Goal: Task Accomplishment & Management: Manage account settings

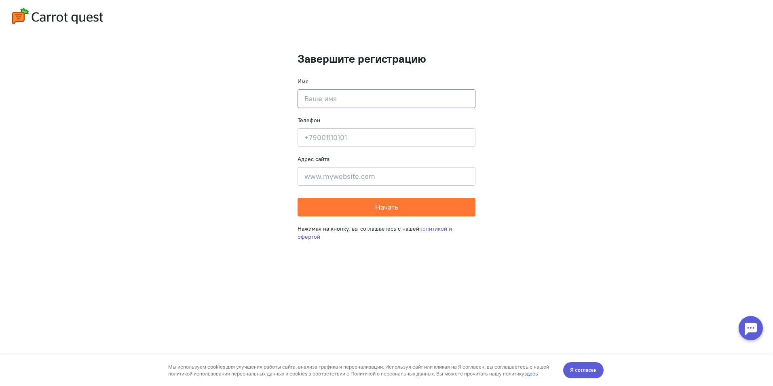
click at [340, 104] on input at bounding box center [387, 98] width 178 height 19
type input "[PERSON_NAME]"
click at [276, 107] on cq-completion-registration "Завершите регистрацию Имя [PERSON_NAME] Телефон Введите свой телефон Адрес сайт…" at bounding box center [386, 193] width 773 height 386
drag, startPoint x: 364, startPoint y: 138, endPoint x: 378, endPoint y: 135, distance: 14.0
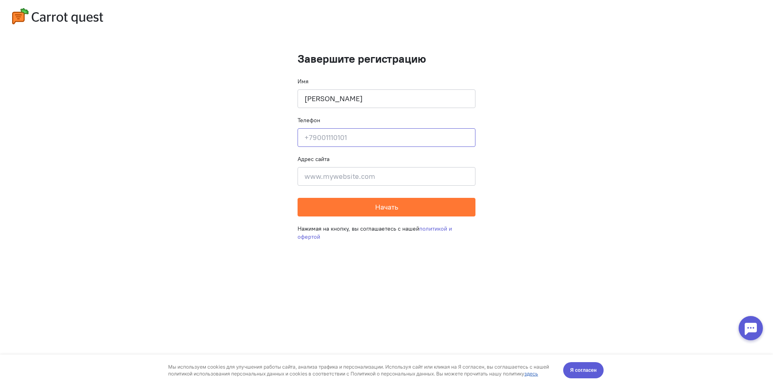
click at [364, 138] on input at bounding box center [387, 137] width 178 height 19
type input "[PHONE_NUMBER]"
drag, startPoint x: 506, startPoint y: 143, endPoint x: 505, endPoint y: 148, distance: 4.9
click at [505, 148] on cq-completion-registration "Завершите регистрацию Имя [PERSON_NAME] Телефон [PHONE_NUMBER] Адрес сайта Введ…" at bounding box center [386, 193] width 773 height 386
drag, startPoint x: 505, startPoint y: 148, endPoint x: 457, endPoint y: 172, distance: 53.9
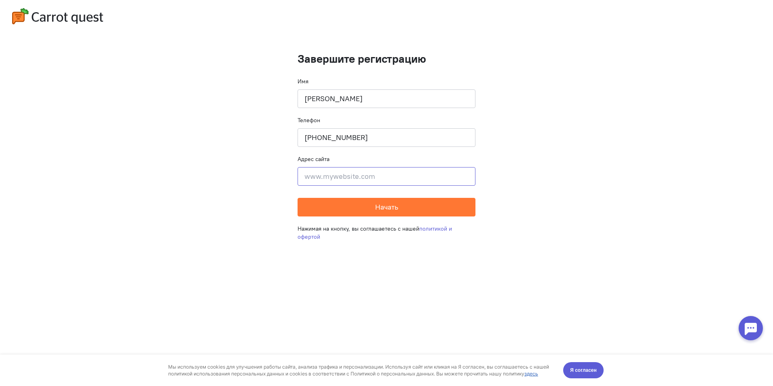
click at [460, 174] on input at bounding box center [387, 176] width 178 height 19
type input "f"
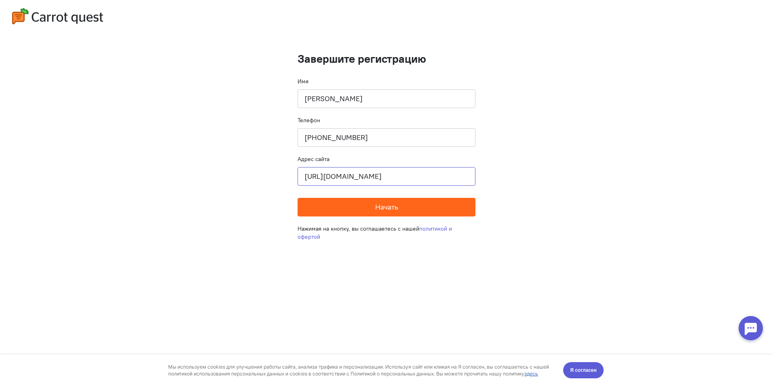
type input "[URL][DOMAIN_NAME]"
drag, startPoint x: 431, startPoint y: 201, endPoint x: 425, endPoint y: 205, distance: 7.1
click at [427, 206] on button "Начать" at bounding box center [387, 207] width 178 height 19
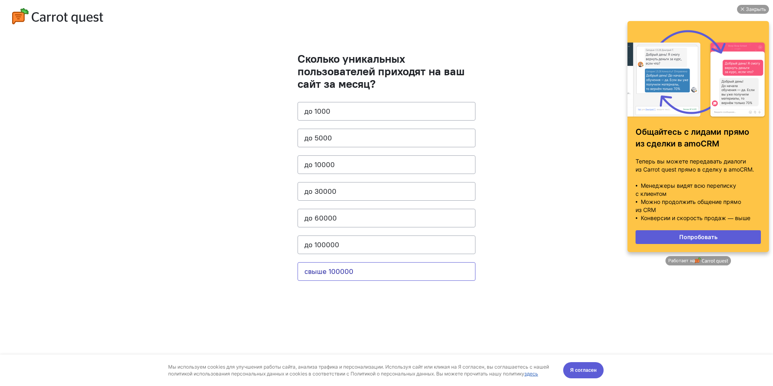
drag, startPoint x: 350, startPoint y: 272, endPoint x: 478, endPoint y: 127, distance: 194.0
click at [451, 128] on cq-question "Сколько уникальных пользователей приходят на ваш сайт за месяц? до [DATE] до 50…" at bounding box center [387, 171] width 178 height 236
drag, startPoint x: 588, startPoint y: 371, endPoint x: 588, endPoint y: 356, distance: 15.0
click at [589, 371] on span "Я согласен" at bounding box center [583, 370] width 27 height 8
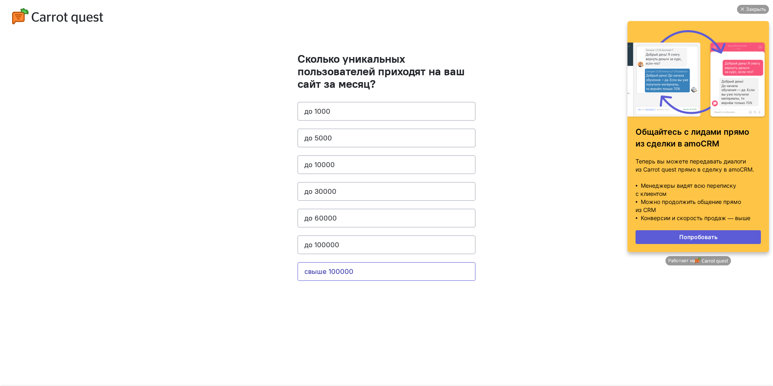
click at [438, 277] on button "свыше 100000" at bounding box center [387, 271] width 178 height 19
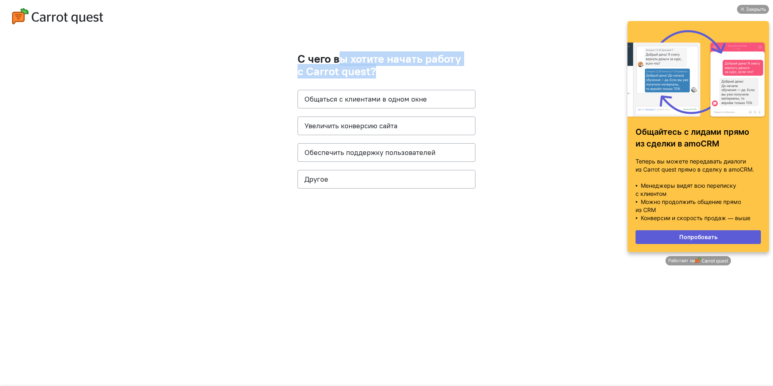
drag, startPoint x: 365, startPoint y: 63, endPoint x: 337, endPoint y: 55, distance: 29.2
click at [337, 55] on h1 "С чего вы хотите начать работу с Carrot quest?" at bounding box center [387, 65] width 178 height 25
drag, startPoint x: 398, startPoint y: 70, endPoint x: 326, endPoint y: 57, distance: 72.6
click at [326, 57] on h1 "С чего вы хотите начать работу с Carrot quest?" at bounding box center [387, 65] width 178 height 25
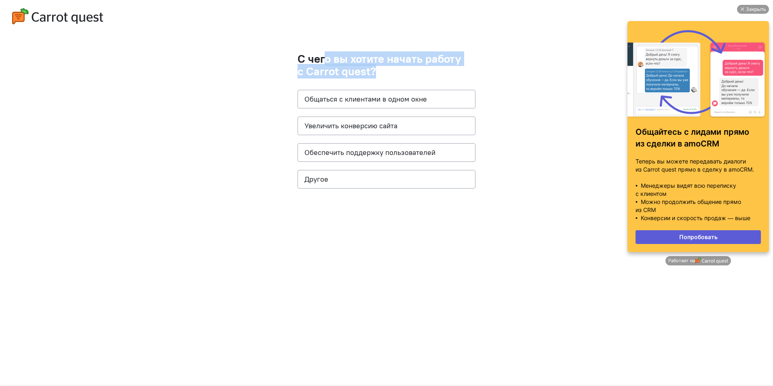
click at [326, 57] on h1 "С чего вы хотите начать работу с Carrot quest?" at bounding box center [387, 65] width 178 height 25
drag, startPoint x: 394, startPoint y: 72, endPoint x: 324, endPoint y: 56, distance: 70.9
click at [324, 56] on h1 "С чего вы хотите начать работу с Carrot quest?" at bounding box center [387, 65] width 178 height 25
click at [317, 57] on h1 "С чего вы хотите начать работу с Carrot quest?" at bounding box center [387, 65] width 178 height 25
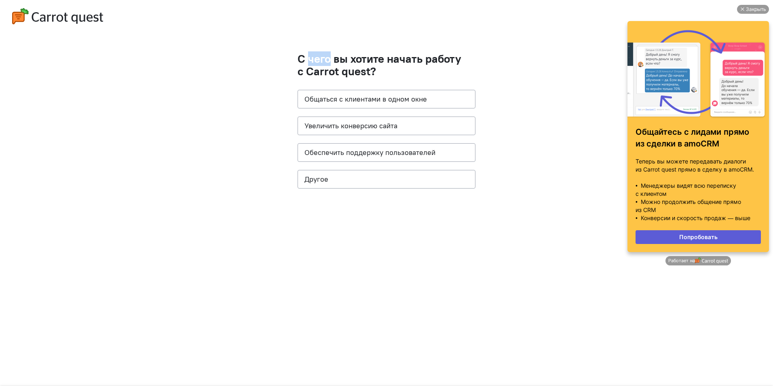
drag, startPoint x: 309, startPoint y: 57, endPoint x: 334, endPoint y: 57, distance: 24.3
click at [334, 57] on h1 "С чего вы хотите начать работу с Carrot quest?" at bounding box center [387, 65] width 178 height 25
drag, startPoint x: 334, startPoint y: 57, endPoint x: 339, endPoint y: 53, distance: 6.1
click at [339, 53] on h1 "С чего вы хотите начать работу с Carrot quest?" at bounding box center [387, 65] width 178 height 25
click at [309, 54] on h1 "С чего вы хотите начать работу с Carrot quest?" at bounding box center [387, 65] width 178 height 25
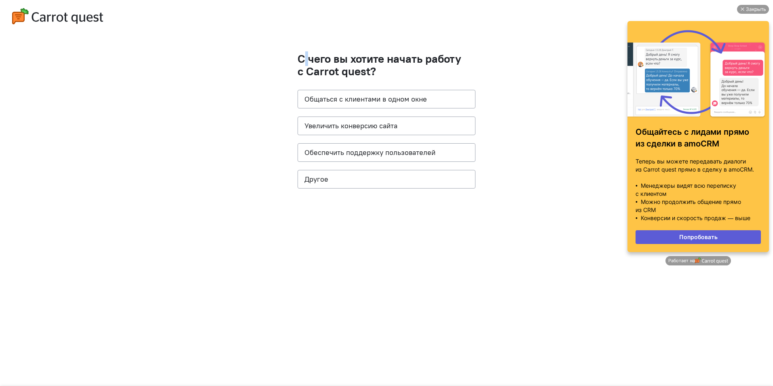
drag, startPoint x: 304, startPoint y: 52, endPoint x: 323, endPoint y: 56, distance: 19.8
click at [316, 54] on h1 "С чего вы хотите начать работу с Carrot quest?" at bounding box center [387, 65] width 178 height 25
drag, startPoint x: 323, startPoint y: 56, endPoint x: 328, endPoint y: 57, distance: 5.3
click at [323, 56] on h1 "С чего вы хотите начать работу с Carrot quest?" at bounding box center [387, 65] width 178 height 25
click at [760, 12] on div "Закрыть" at bounding box center [756, 9] width 20 height 9
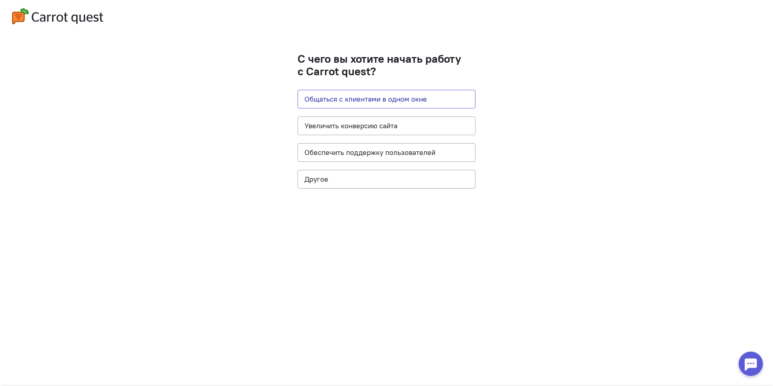
click at [366, 98] on button "Общаться с клиентами в одном окне" at bounding box center [387, 99] width 178 height 19
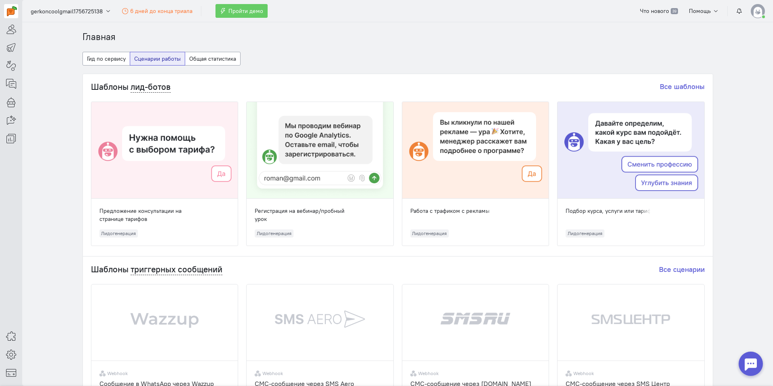
click at [752, 23] on div "gerkoncoolgmail1756725138 6 дней до конца триала Пройти демо Что нового 39 Помо…" at bounding box center [397, 193] width 751 height 386
drag, startPoint x: 752, startPoint y: 23, endPoint x: 753, endPoint y: 14, distance: 8.6
click at [753, 14] on img at bounding box center [758, 11] width 14 height 14
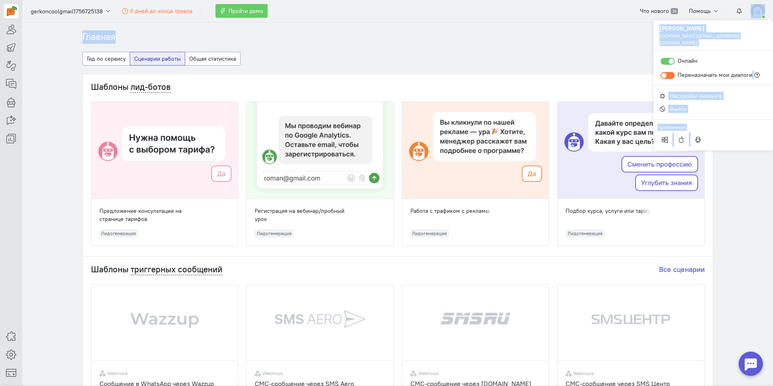
click at [730, 38] on small "[DOMAIN_NAME][EMAIL_ADDRESS][DOMAIN_NAME]" at bounding box center [714, 39] width 108 height 14
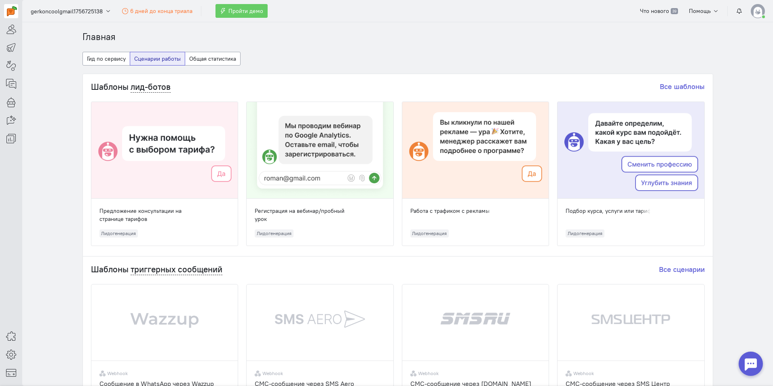
click at [763, 8] on img at bounding box center [758, 11] width 14 height 14
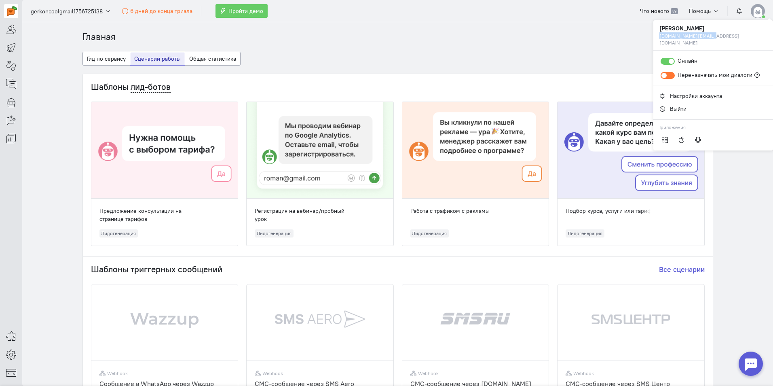
drag, startPoint x: 689, startPoint y: 37, endPoint x: 656, endPoint y: 36, distance: 32.8
click at [656, 36] on div "[PERSON_NAME] [DOMAIN_NAME][EMAIL_ADDRESS][DOMAIN_NAME]" at bounding box center [714, 35] width 120 height 30
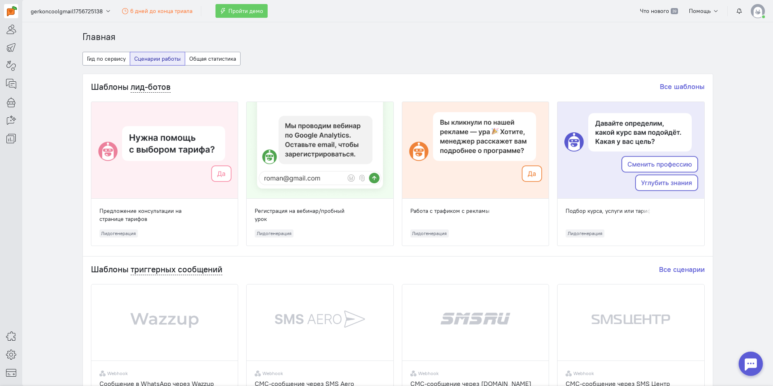
drag, startPoint x: 656, startPoint y: 36, endPoint x: 764, endPoint y: 17, distance: 109.7
click at [770, 17] on cq-header "gerkoncoolgmail1756725138 6 дней до конца триала Пройти демо Что нового 39 Помо…" at bounding box center [397, 11] width 751 height 22
click at [755, 17] on img at bounding box center [758, 11] width 14 height 14
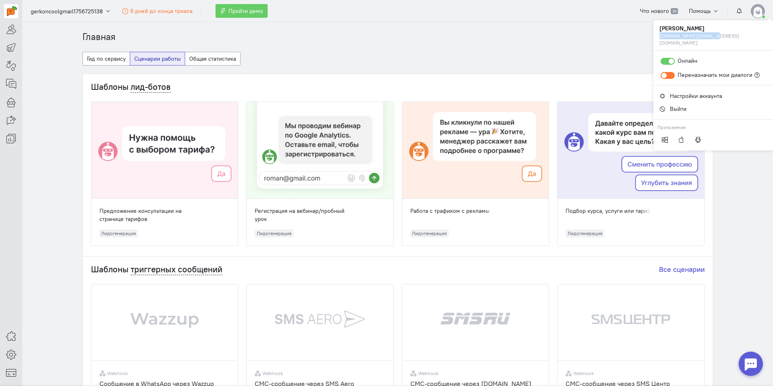
drag, startPoint x: 712, startPoint y: 37, endPoint x: 660, endPoint y: 40, distance: 51.4
click at [660, 40] on div "[PERSON_NAME] [DOMAIN_NAME][EMAIL_ADDRESS][DOMAIN_NAME]" at bounding box center [714, 35] width 120 height 30
copy small "[DOMAIN_NAME][EMAIL_ADDRESS][DOMAIN_NAME]"
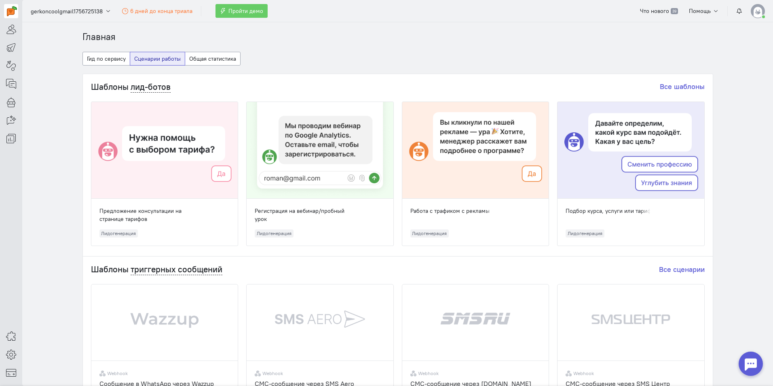
click at [757, 16] on img at bounding box center [758, 11] width 14 height 14
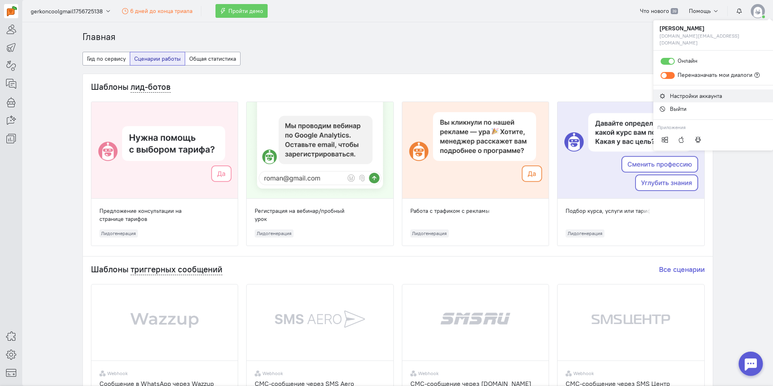
click at [712, 89] on link "Настройки аккаунта" at bounding box center [714, 95] width 120 height 13
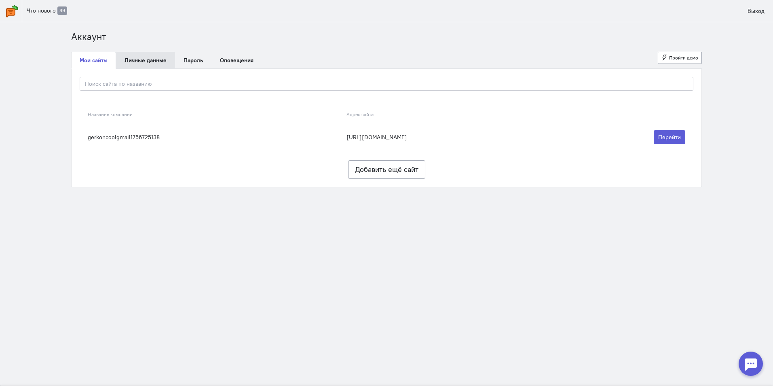
click at [156, 53] on link "Личные данные" at bounding box center [145, 60] width 59 height 17
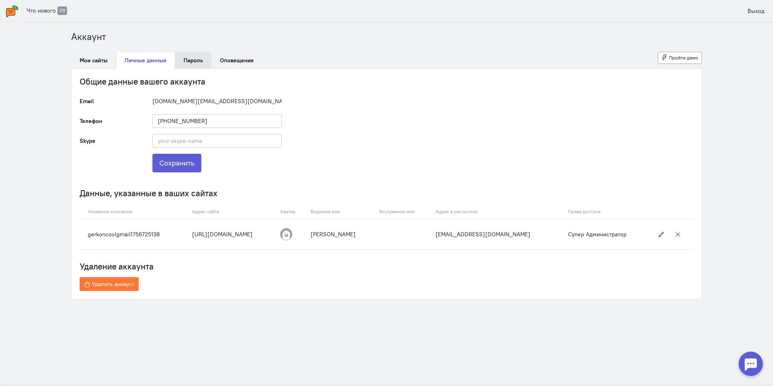
click at [193, 68] on link "Пароль" at bounding box center [193, 60] width 36 height 17
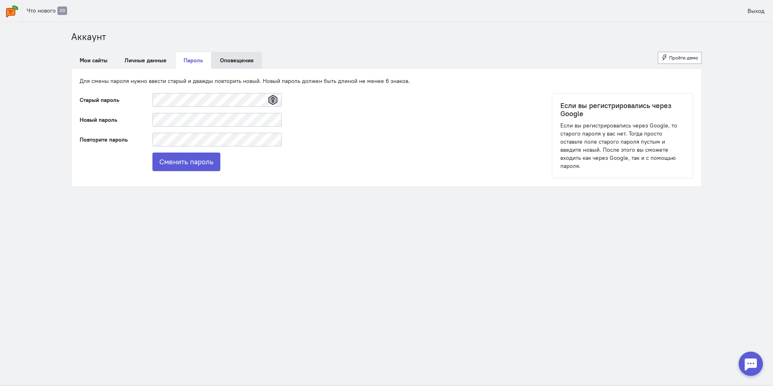
click at [224, 63] on link "Оповещения" at bounding box center [237, 60] width 51 height 17
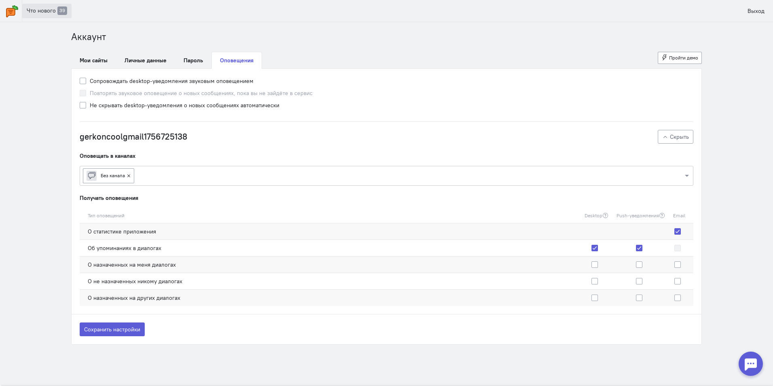
click at [35, 6] on link "Что нового 39" at bounding box center [46, 11] width 49 height 14
click at [14, 10] on img at bounding box center [12, 11] width 12 height 12
click at [602, 250] on label at bounding box center [602, 248] width 0 height 8
click at [590, 250] on input "checkbox" at bounding box center [588, 247] width 6 height 7
checkbox input "false"
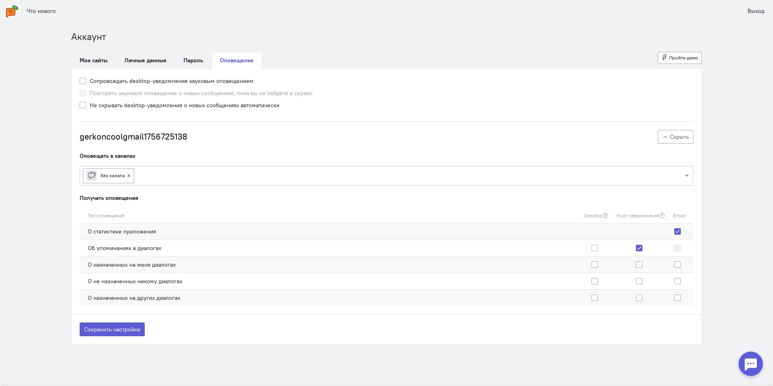
click at [602, 266] on label at bounding box center [602, 264] width 0 height 8
click at [591, 266] on input "checkbox" at bounding box center [588, 263] width 6 height 7
checkbox input "true"
click at [646, 266] on label at bounding box center [646, 264] width 0 height 8
click at [623, 266] on input "checkbox" at bounding box center [620, 263] width 6 height 7
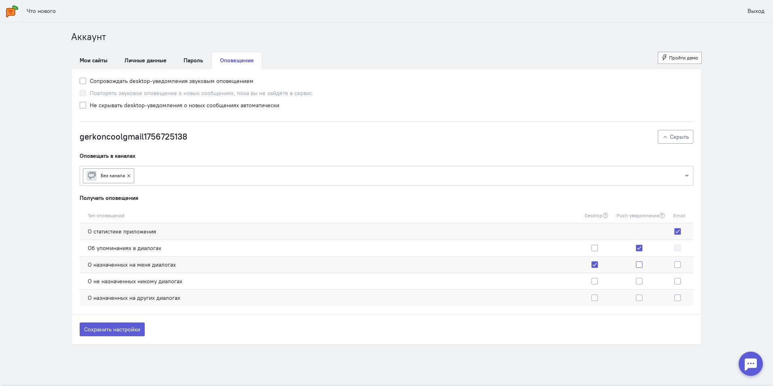
checkbox input "true"
click at [602, 246] on label at bounding box center [602, 248] width 0 height 8
click at [591, 246] on input "checkbox" at bounding box center [588, 247] width 6 height 7
checkbox input "true"
click at [685, 249] on label at bounding box center [685, 248] width 0 height 8
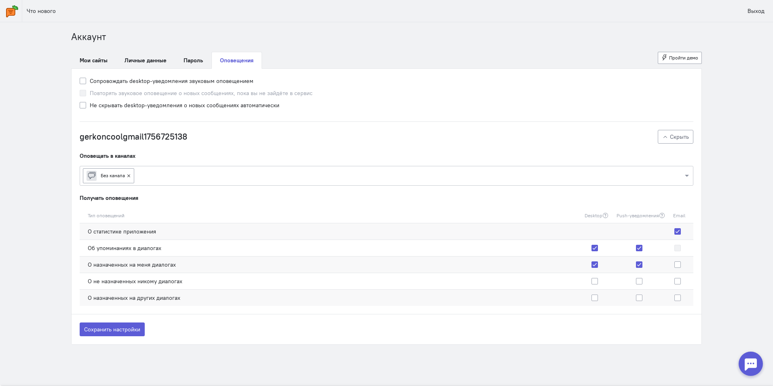
click at [685, 232] on label at bounding box center [685, 231] width 0 height 8
click at [673, 232] on input "checkbox" at bounding box center [676, 230] width 6 height 7
drag, startPoint x: 103, startPoint y: 233, endPoint x: 116, endPoint y: 234, distance: 13.0
click at [116, 234] on td "О статистике приложения" at bounding box center [330, 231] width 501 height 17
click at [115, 234] on td "О статистике приложения" at bounding box center [330, 231] width 501 height 17
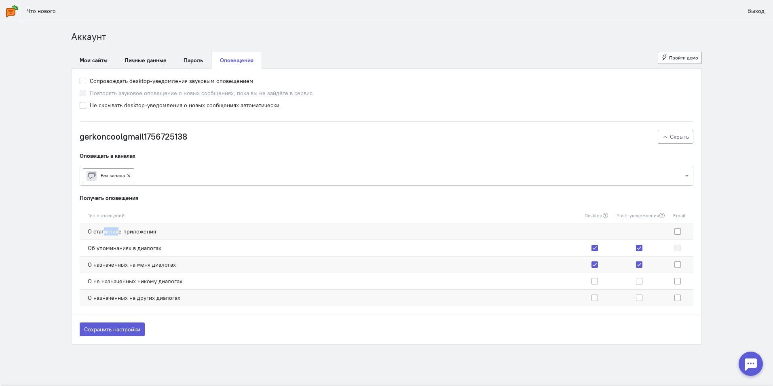
click at [105, 226] on td "О статистике приложения" at bounding box center [330, 231] width 501 height 17
click at [107, 231] on td "О статистике приложения" at bounding box center [330, 231] width 501 height 17
click at [688, 237] on td at bounding box center [681, 231] width 24 height 17
drag, startPoint x: 677, startPoint y: 232, endPoint x: 667, endPoint y: 239, distance: 12.2
click at [685, 232] on label at bounding box center [685, 231] width 0 height 8
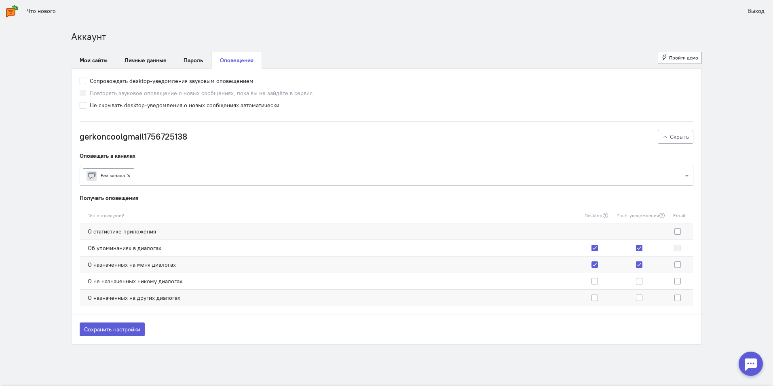
click at [677, 232] on input "checkbox" at bounding box center [676, 230] width 6 height 7
checkbox input "true"
click at [426, 239] on tbody "О статистике приложения Об упоминаниях в диалогах О назначенных на меня диалога…" at bounding box center [387, 264] width 614 height 83
drag, startPoint x: 426, startPoint y: 239, endPoint x: 408, endPoint y: 258, distance: 26.3
click at [409, 257] on td "О назначенных на меня диалогах" at bounding box center [330, 264] width 501 height 17
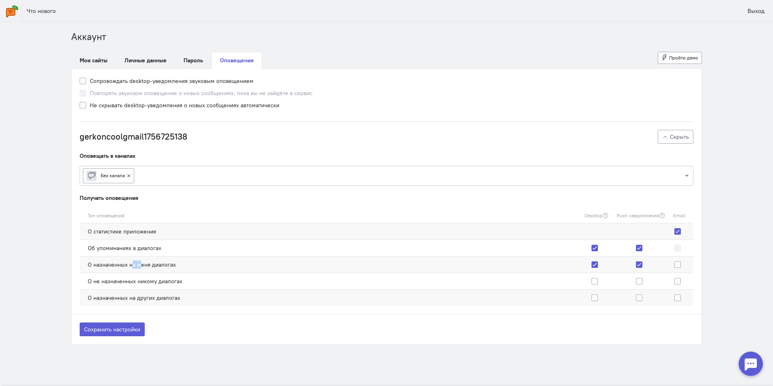
drag, startPoint x: 129, startPoint y: 265, endPoint x: 145, endPoint y: 266, distance: 15.8
click at [144, 266] on td "О назначенных на меня диалогах" at bounding box center [330, 264] width 501 height 17
click at [145, 266] on td "О назначенных на меня диалогах" at bounding box center [330, 264] width 501 height 17
drag, startPoint x: 592, startPoint y: 277, endPoint x: 604, endPoint y: 282, distance: 12.9
click at [594, 278] on div at bounding box center [597, 281] width 24 height 8
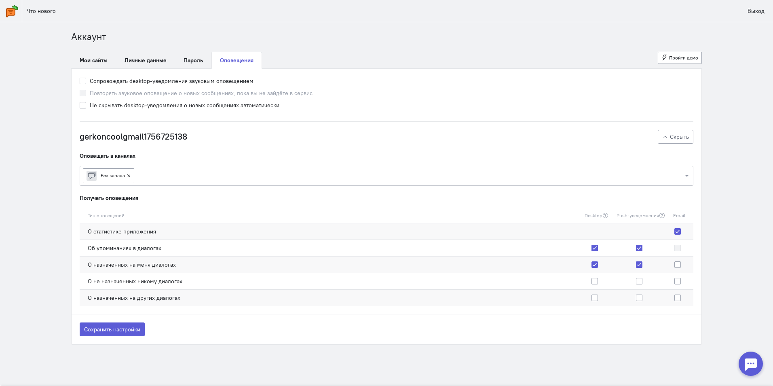
click at [590, 284] on div at bounding box center [597, 281] width 24 height 8
click at [602, 283] on label at bounding box center [602, 281] width 0 height 8
click at [590, 283] on input "checkbox" at bounding box center [588, 280] width 6 height 7
checkbox input "true"
click at [646, 278] on label at bounding box center [646, 281] width 0 height 8
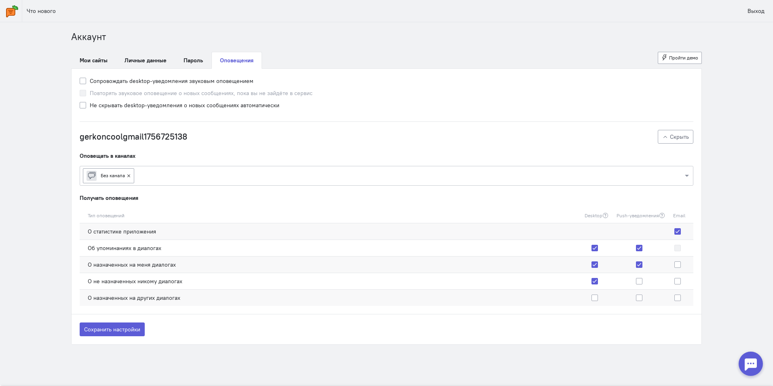
click at [623, 278] on input "checkbox" at bounding box center [620, 280] width 6 height 7
checkbox input "true"
click at [602, 296] on label at bounding box center [602, 298] width 0 height 8
click at [589, 296] on input "checkbox" at bounding box center [588, 297] width 6 height 7
checkbox input "true"
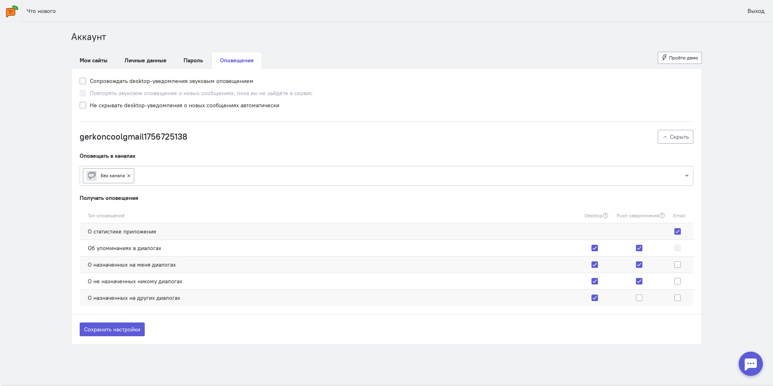
drag, startPoint x: 631, startPoint y: 299, endPoint x: 636, endPoint y: 299, distance: 4.4
click at [633, 299] on div at bounding box center [641, 298] width 49 height 8
click at [646, 298] on label at bounding box center [646, 298] width 0 height 8
click at [623, 298] on input "checkbox" at bounding box center [620, 297] width 6 height 7
checkbox input "true"
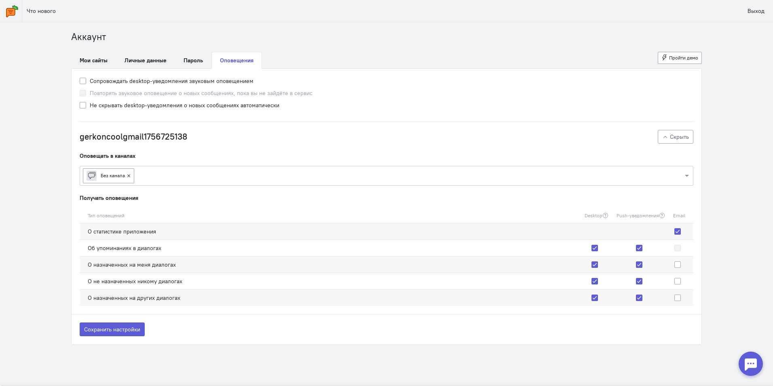
click at [632, 297] on div at bounding box center [641, 298] width 49 height 8
click at [602, 298] on label at bounding box center [602, 298] width 0 height 8
click at [587, 298] on input "checkbox" at bounding box center [588, 297] width 6 height 7
checkbox input "false"
click at [646, 300] on label at bounding box center [646, 298] width 0 height 8
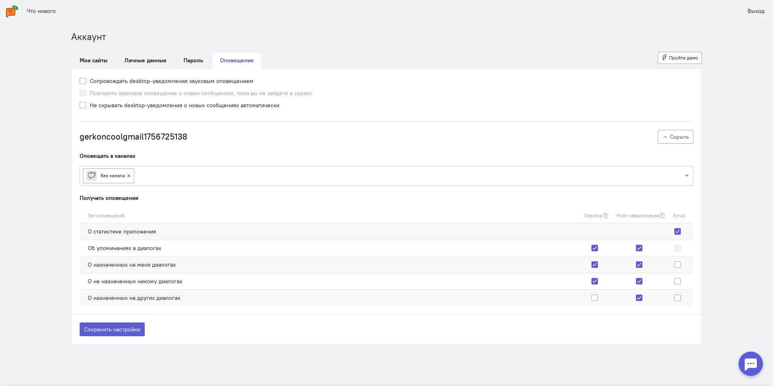
click at [623, 300] on input "checkbox" at bounding box center [620, 297] width 6 height 7
checkbox input "false"
click at [602, 281] on label at bounding box center [602, 281] width 0 height 8
click at [591, 281] on input "checkbox" at bounding box center [588, 280] width 6 height 7
checkbox input "false"
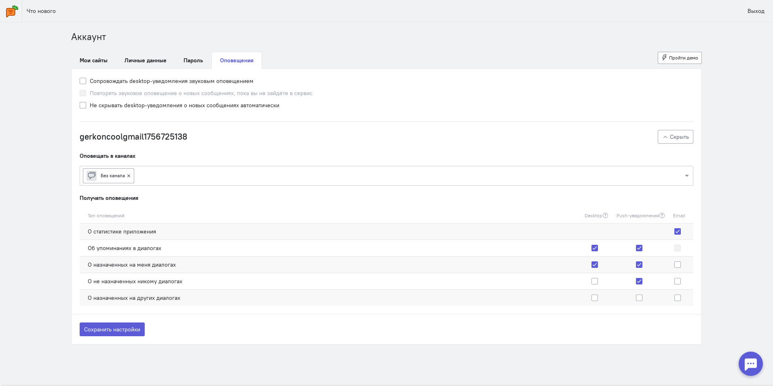
click at [646, 281] on label at bounding box center [646, 281] width 0 height 8
click at [623, 281] on input "checkbox" at bounding box center [620, 280] width 6 height 7
checkbox input "false"
click at [102, 332] on button "Сохранить настройки" at bounding box center [112, 329] width 65 height 14
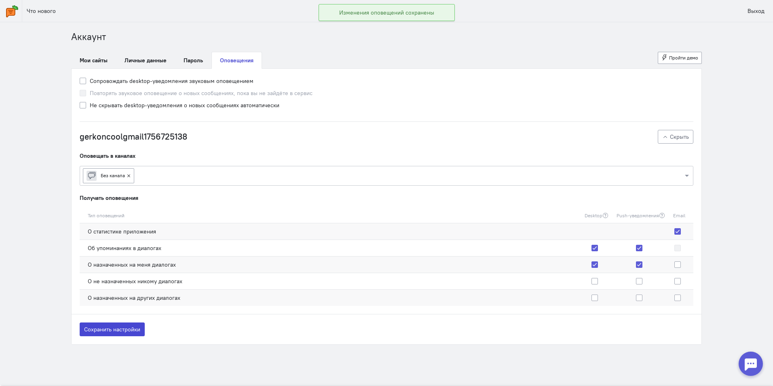
click at [103, 331] on button "Сохранить настройки" at bounding box center [112, 329] width 65 height 14
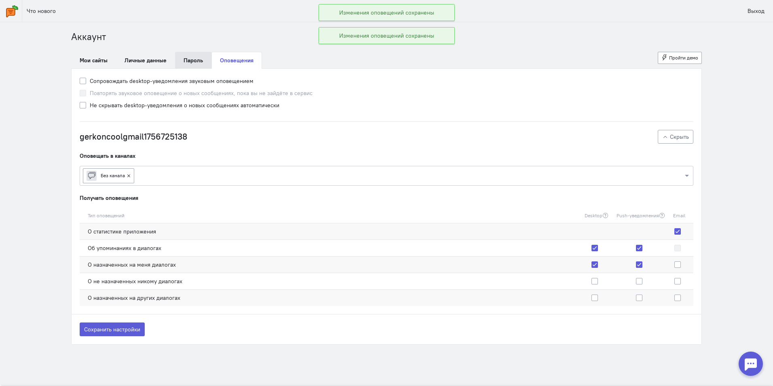
click at [185, 60] on link "Пароль" at bounding box center [193, 60] width 36 height 17
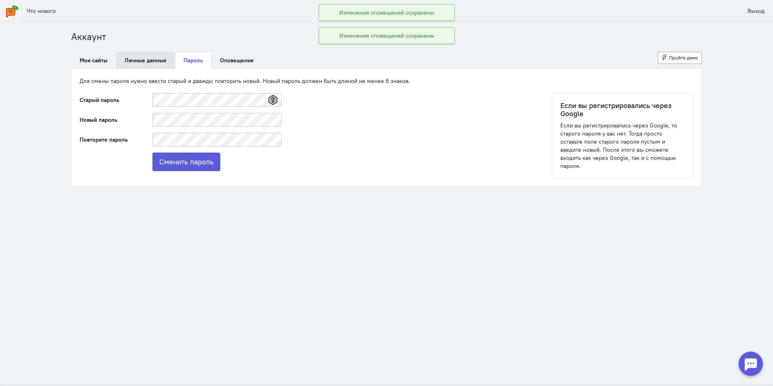
click at [141, 61] on link "Личные данные" at bounding box center [145, 60] width 59 height 17
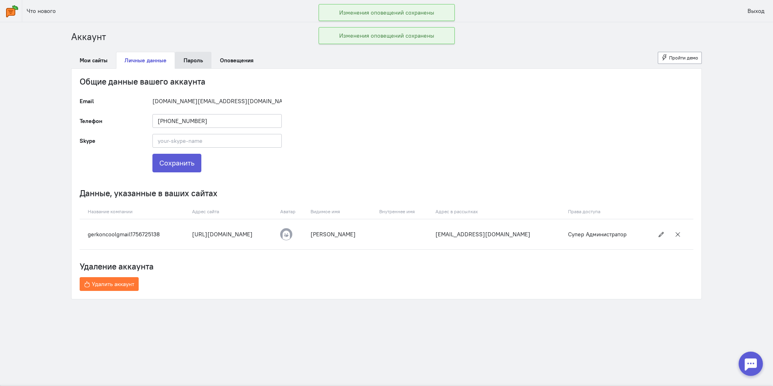
drag, startPoint x: 141, startPoint y: 61, endPoint x: 187, endPoint y: 60, distance: 46.1
click at [199, 35] on ol "Аккаунт" at bounding box center [386, 36] width 631 height 13
click at [188, 63] on link "Пароль" at bounding box center [193, 60] width 36 height 17
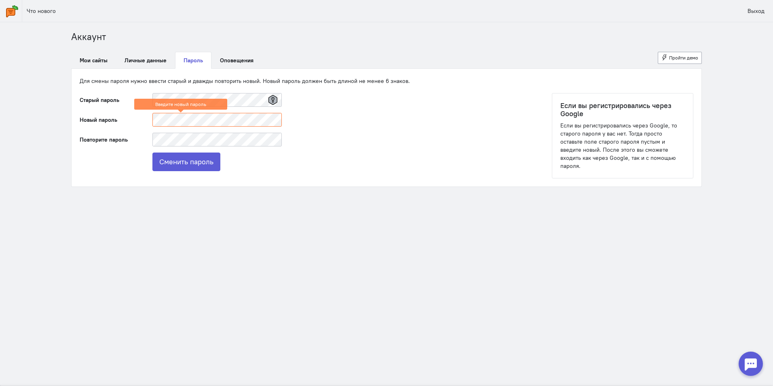
drag, startPoint x: 374, startPoint y: 138, endPoint x: 341, endPoint y: 135, distance: 32.4
click at [373, 138] on div "Старый пароль Новый пароль Введите новый пароль Повторите пароль Сменить пароль…" at bounding box center [387, 136] width 614 height 86
click at [272, 99] on g at bounding box center [273, 100] width 9 height 10
click at [248, 74] on div "Для смены пароля нужно ввести старый и дважды повторить новый. Новый пароль дол…" at bounding box center [387, 128] width 630 height 118
click at [196, 161] on button "Сменить пароль" at bounding box center [186, 161] width 68 height 19
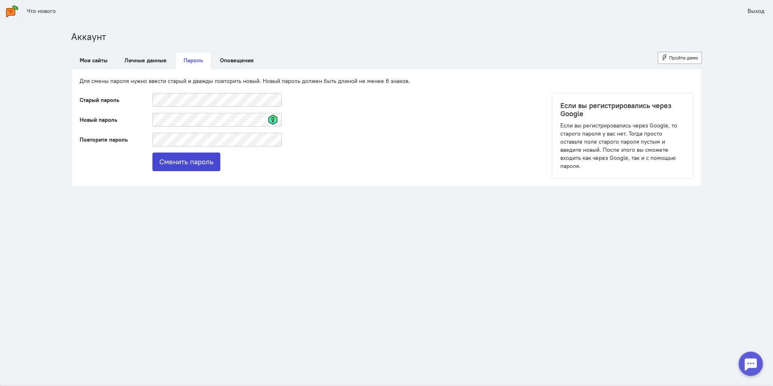
drag, startPoint x: 182, startPoint y: 163, endPoint x: 260, endPoint y: 162, distance: 77.3
click at [285, 157] on div "Сменить пароль" at bounding box center [217, 161] width 146 height 19
click at [214, 160] on button "Сменить пароль" at bounding box center [186, 161] width 68 height 19
click at [314, 114] on div "Старый пароль Старый пароль введен неверно Новый пароль Повторите пароль Сменит…" at bounding box center [387, 136] width 614 height 86
click at [149, 67] on link "Личные данные" at bounding box center [145, 60] width 59 height 17
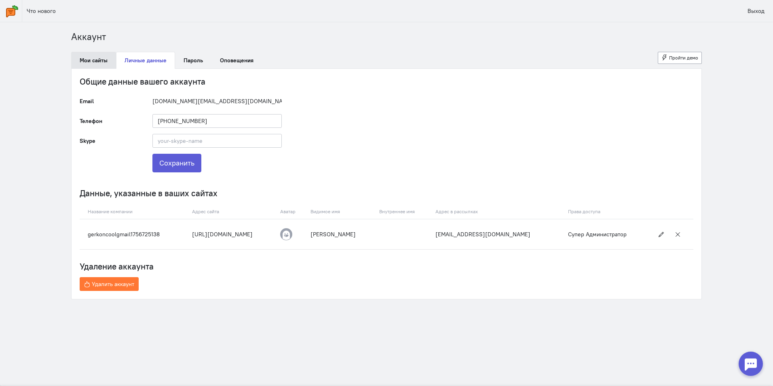
click at [87, 61] on link "Мои сайты" at bounding box center [93, 60] width 45 height 17
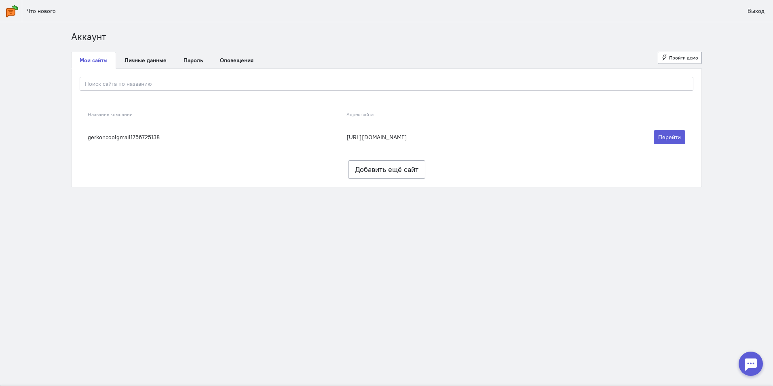
drag, startPoint x: 586, startPoint y: 284, endPoint x: 561, endPoint y: 276, distance: 27.0
click at [565, 279] on section "Что нового Выход [GEOGRAPHIC_DATA] Мои сайты Личные данные [GEOGRAPHIC_DATA] Оп…" at bounding box center [386, 193] width 773 height 386
click at [196, 52] on link "Пароль" at bounding box center [193, 60] width 36 height 17
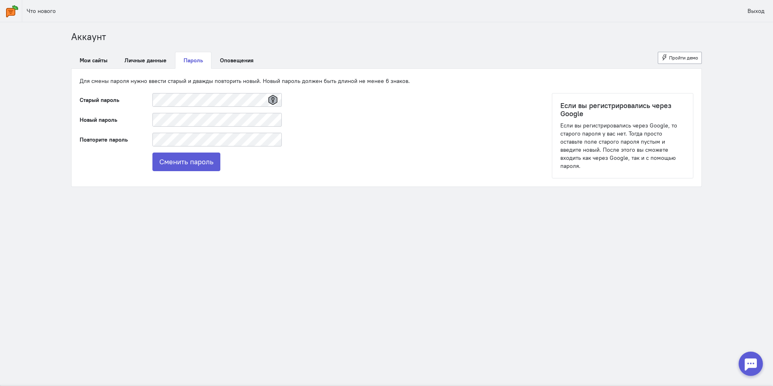
click at [263, 241] on section "Что нового Выход [GEOGRAPHIC_DATA] Мои сайты Личные данные [GEOGRAPHIC_DATA] Оп…" at bounding box center [386, 193] width 773 height 386
click at [140, 67] on link "Личные данные" at bounding box center [145, 60] width 59 height 17
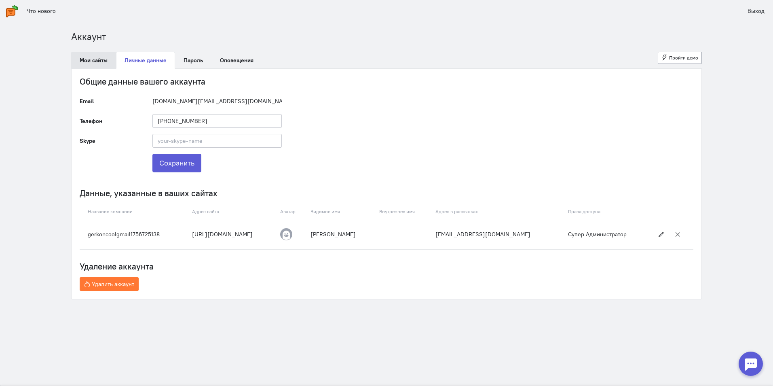
click at [85, 64] on link "Мои сайты" at bounding box center [93, 60] width 45 height 17
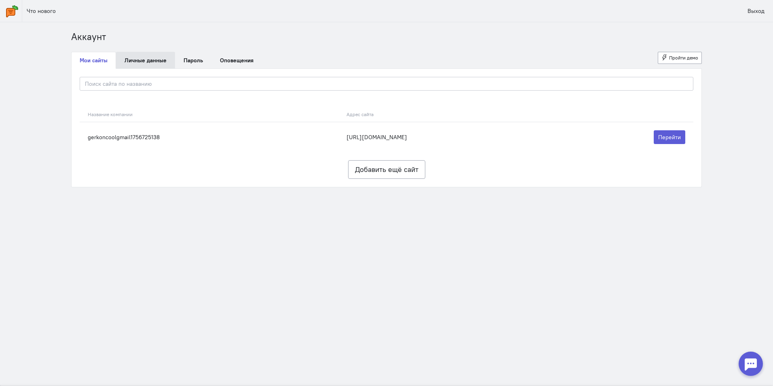
click at [147, 57] on link "Личные данные" at bounding box center [145, 60] width 59 height 17
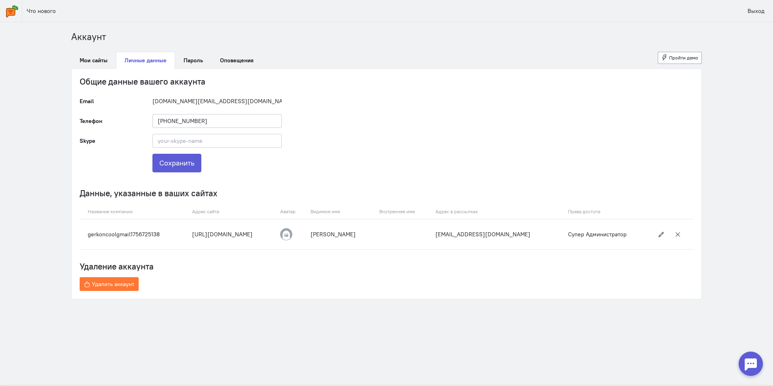
click at [88, 42] on li "Аккаунт" at bounding box center [88, 36] width 35 height 13
click at [26, 15] on link "Что нового" at bounding box center [41, 11] width 38 height 14
click at [15, 19] on link at bounding box center [11, 11] width 22 height 22
click at [13, 15] on img at bounding box center [12, 11] width 12 height 12
click at [441, 123] on cq-profile "Общие данные вашего аккаунта Email [DOMAIN_NAME][EMAIL_ADDRESS][DOMAIN_NAME] Те…" at bounding box center [387, 184] width 614 height 214
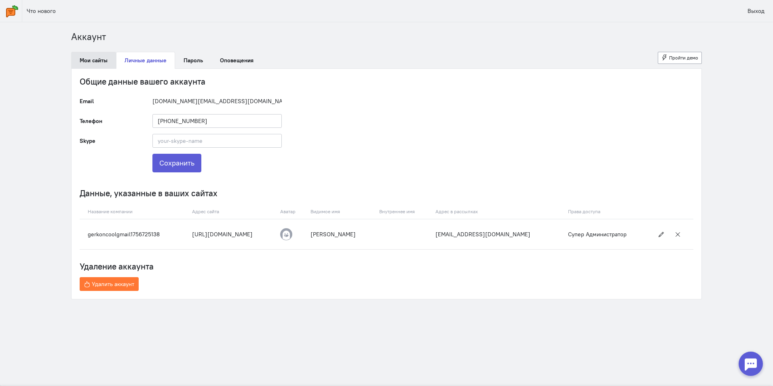
click at [85, 58] on link "Мои сайты" at bounding box center [93, 60] width 45 height 17
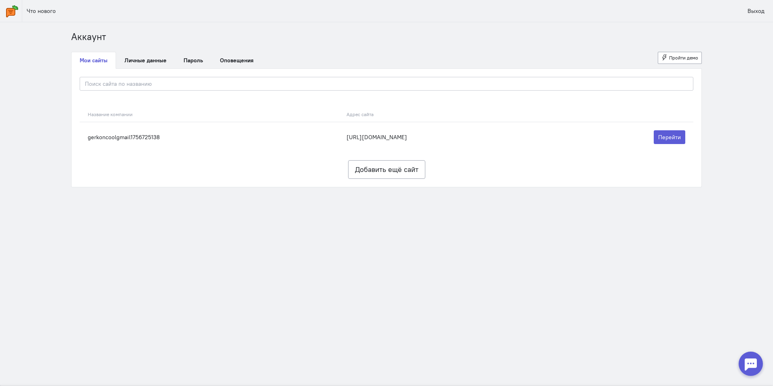
click at [21, 15] on link at bounding box center [11, 11] width 22 height 22
click at [476, 47] on div "Аккаунт Мои сайты Личные данные [GEOGRAPHIC_DATA] Оповещения Пройти демо Назван…" at bounding box center [386, 108] width 647 height 157
click at [281, 48] on div "Аккаунт Мои сайты Личные данные [GEOGRAPHIC_DATA] Оповещения Пройти демо Назван…" at bounding box center [386, 108] width 647 height 157
click at [216, 211] on section "Что нового Выход [GEOGRAPHIC_DATA] Мои сайты Личные данные [GEOGRAPHIC_DATA] Оп…" at bounding box center [386, 193] width 773 height 386
click at [15, 19] on link at bounding box center [11, 11] width 22 height 22
